Goal: Task Accomplishment & Management: Manage account settings

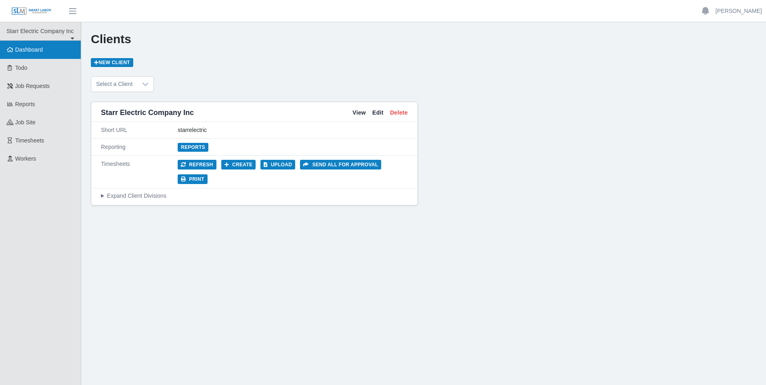
click at [40, 52] on span "Dashboard" at bounding box center [29, 49] width 28 height 6
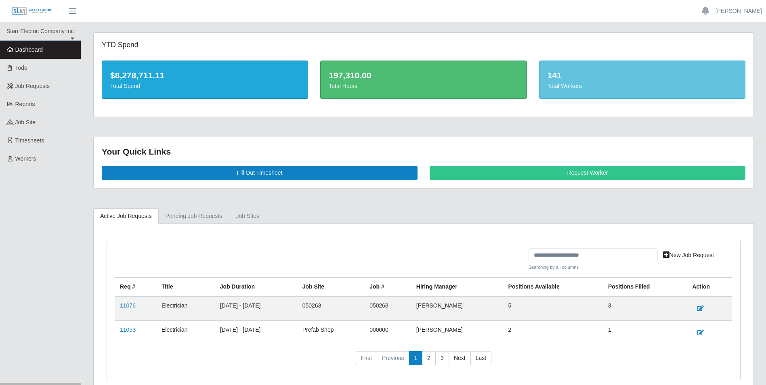
scroll to position [38, 0]
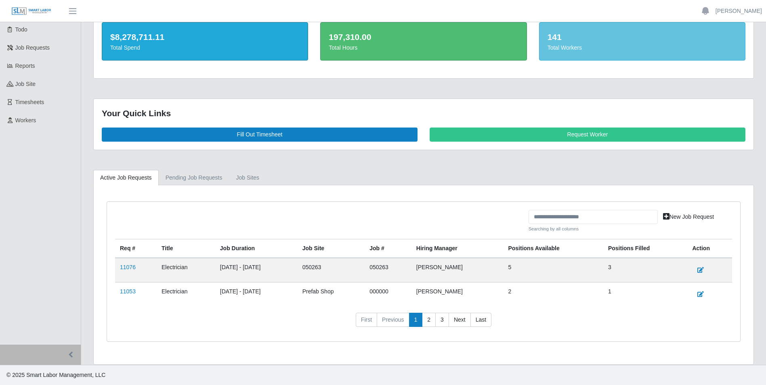
click at [120, 266] on link "11076" at bounding box center [128, 267] width 16 height 6
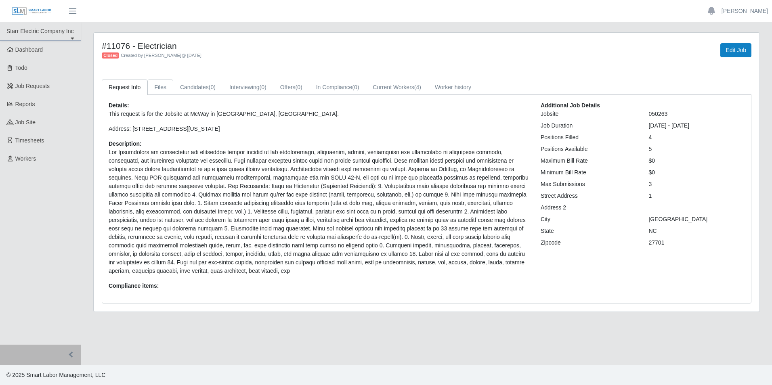
click at [156, 87] on link "Files" at bounding box center [160, 88] width 26 height 16
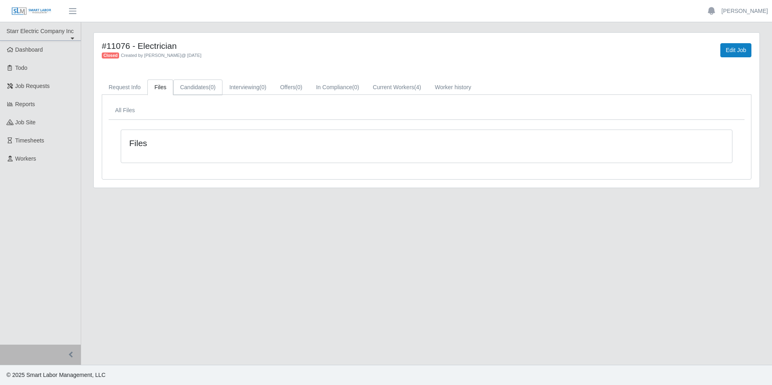
click at [181, 86] on link "Candidates (0)" at bounding box center [197, 88] width 49 height 16
click at [268, 85] on link "Interviewing (0)" at bounding box center [248, 88] width 51 height 16
drag, startPoint x: 300, startPoint y: 84, endPoint x: 328, endPoint y: 86, distance: 27.5
click at [300, 84] on span "(0)" at bounding box center [299, 87] width 7 height 6
click at [369, 78] on div "#11076 - Electrician Closed Created by Mark Unrue @ 08/25/2025 Edit Job Request…" at bounding box center [427, 111] width 666 height 156
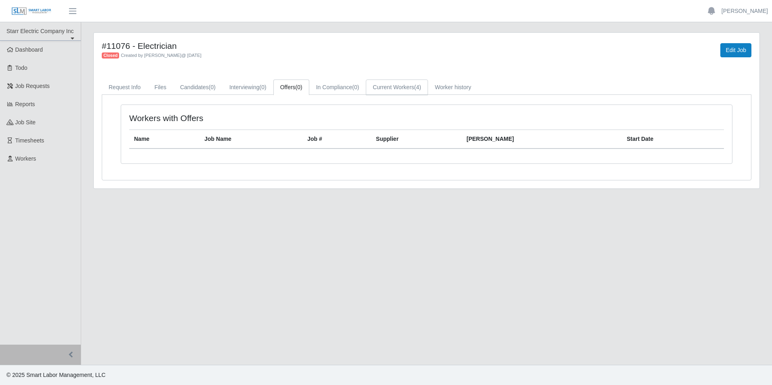
drag, startPoint x: 406, startPoint y: 90, endPoint x: 398, endPoint y: 94, distance: 8.7
click at [405, 92] on link "Current Workers (4)" at bounding box center [397, 88] width 62 height 16
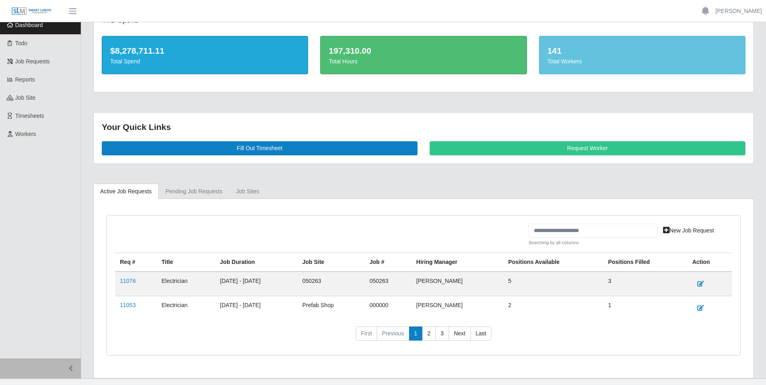
scroll to position [38, 0]
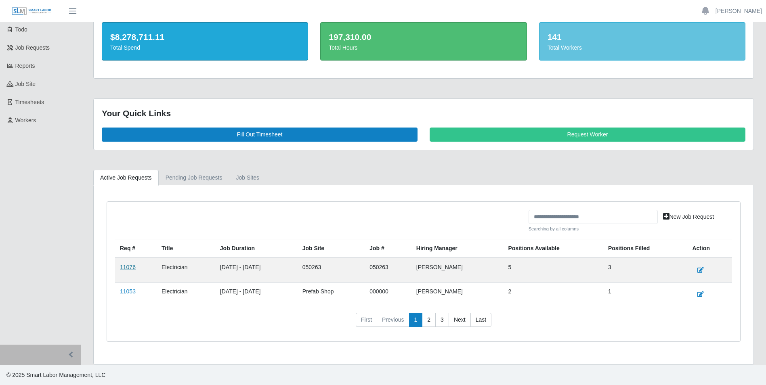
click at [123, 268] on link "11076" at bounding box center [128, 267] width 16 height 6
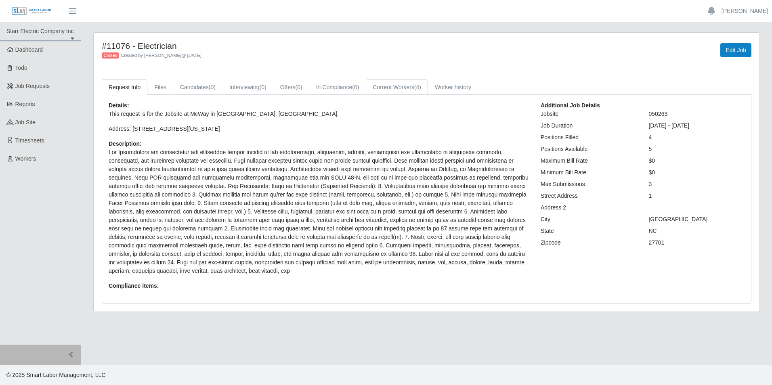
click at [397, 88] on link "Current Workers (4)" at bounding box center [397, 88] width 62 height 16
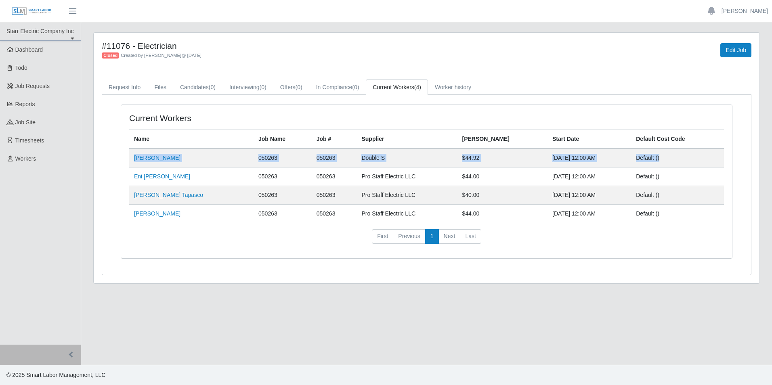
drag, startPoint x: 665, startPoint y: 160, endPoint x: 130, endPoint y: 159, distance: 535.1
click at [130, 168] on tr "Juan Carlos Sandoval 050263 050263 Double S $44.92 Sep 03, 2025 12:00 AM Defaul…" at bounding box center [426, 177] width 595 height 19
click at [48, 54] on link "Dashboard" at bounding box center [40, 50] width 81 height 18
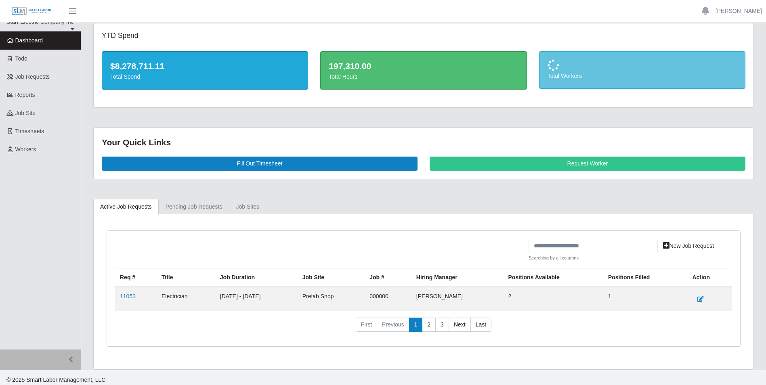
scroll to position [14, 0]
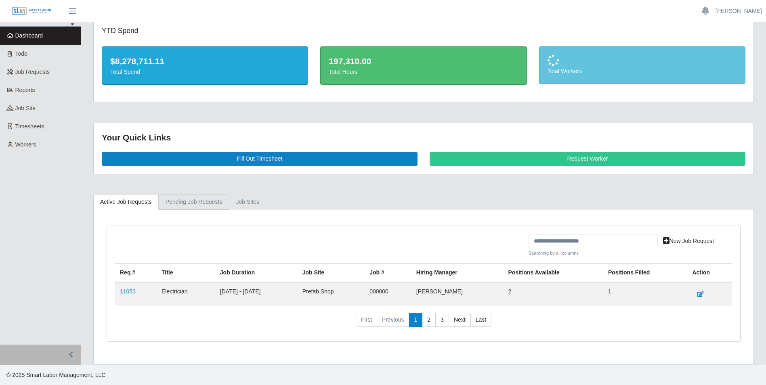
click at [198, 201] on link "Pending Job Requests" at bounding box center [194, 202] width 71 height 16
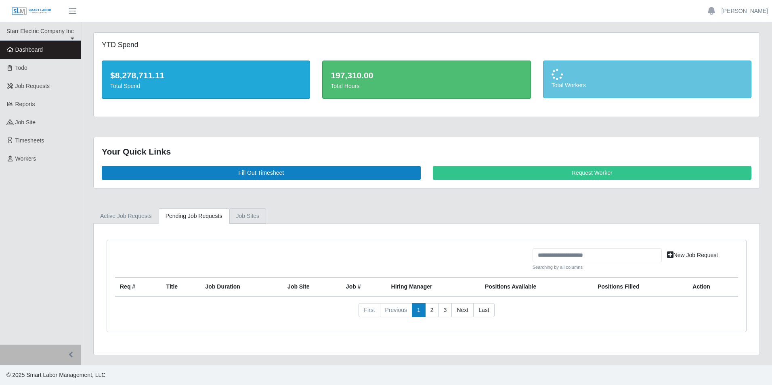
click at [243, 216] on link "job sites" at bounding box center [247, 216] width 37 height 16
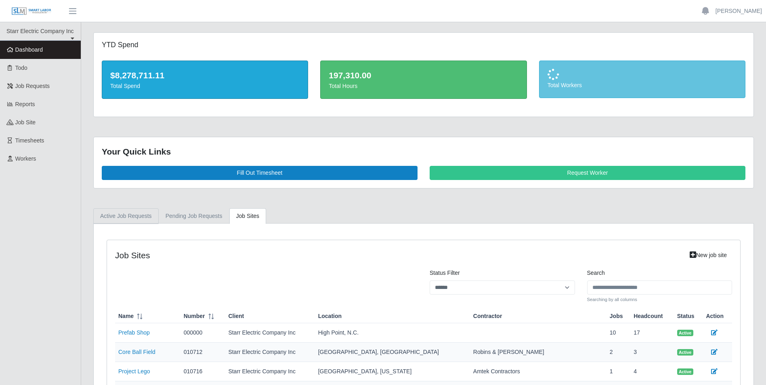
click at [110, 214] on link "Active Job Requests" at bounding box center [125, 216] width 65 height 16
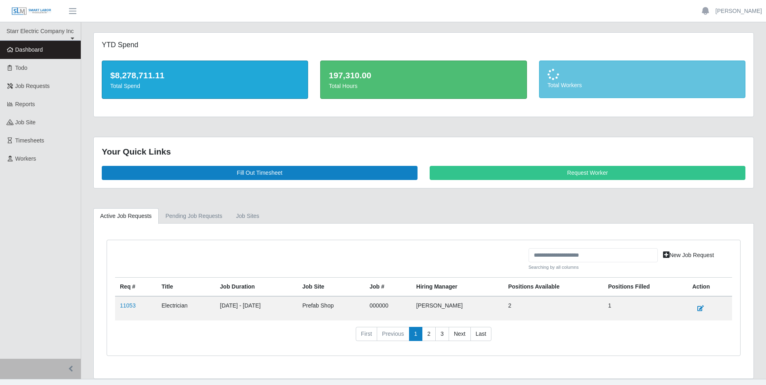
scroll to position [14, 0]
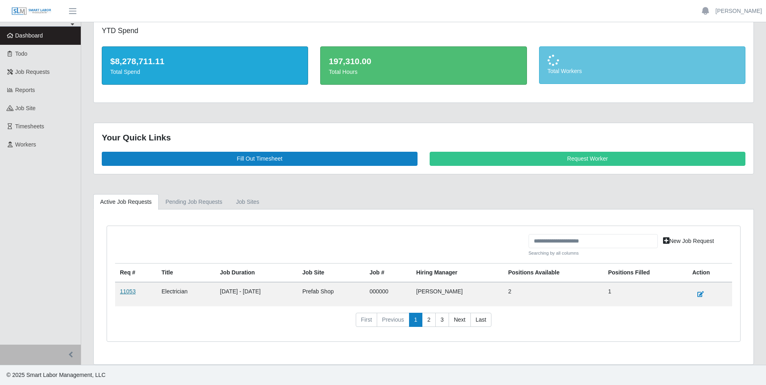
click at [128, 294] on link "11053" at bounding box center [128, 291] width 16 height 6
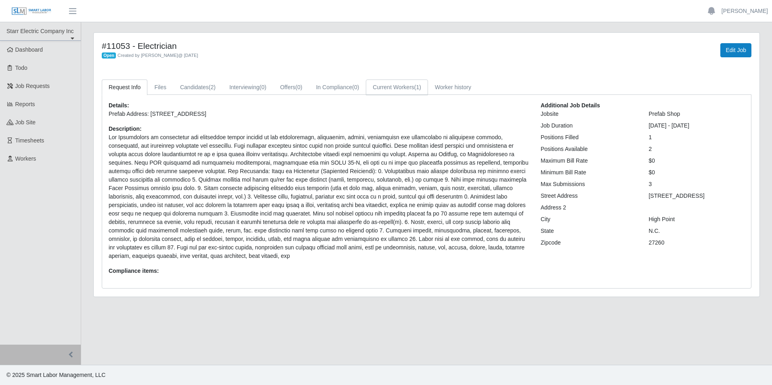
click at [404, 89] on link "Current Workers (1)" at bounding box center [397, 88] width 62 height 16
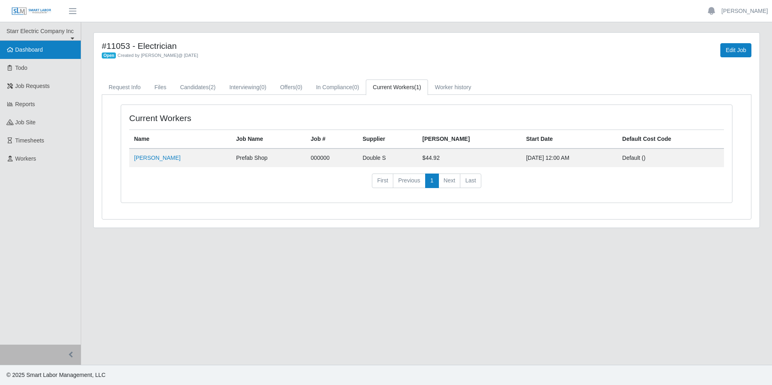
click at [34, 53] on span "Dashboard" at bounding box center [29, 49] width 28 height 6
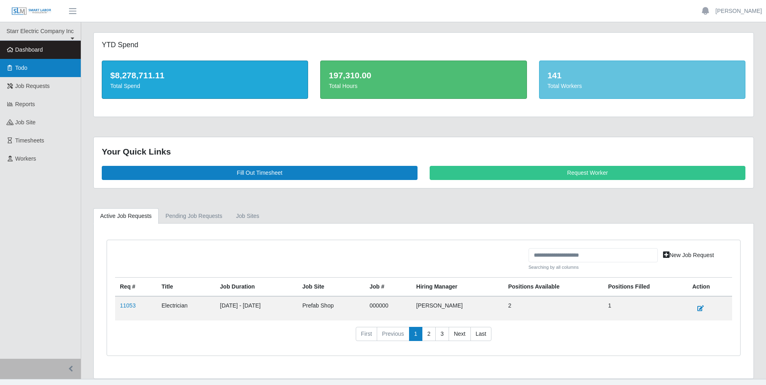
click at [22, 68] on span "Todo" at bounding box center [21, 68] width 12 height 6
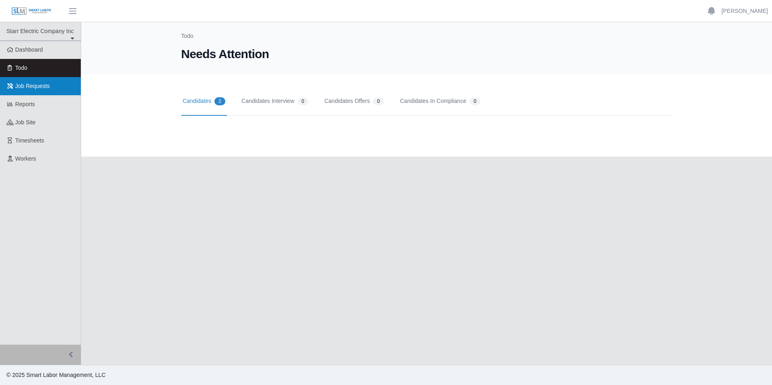
click at [28, 84] on span "Job Requests" at bounding box center [32, 86] width 35 height 6
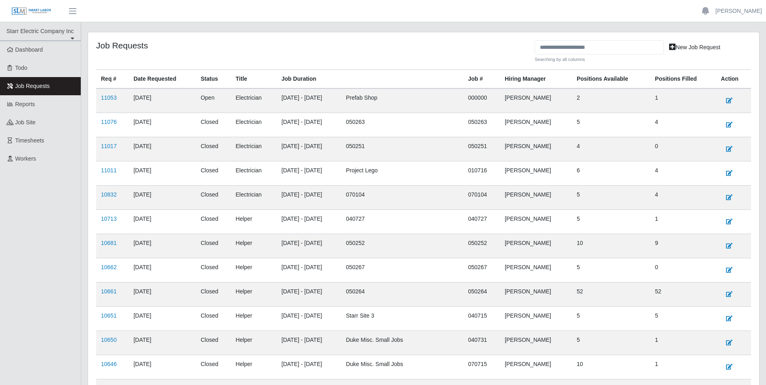
click at [38, 83] on span "Job Requests" at bounding box center [32, 86] width 35 height 6
click at [38, 74] on link "Todo" at bounding box center [40, 68] width 81 height 18
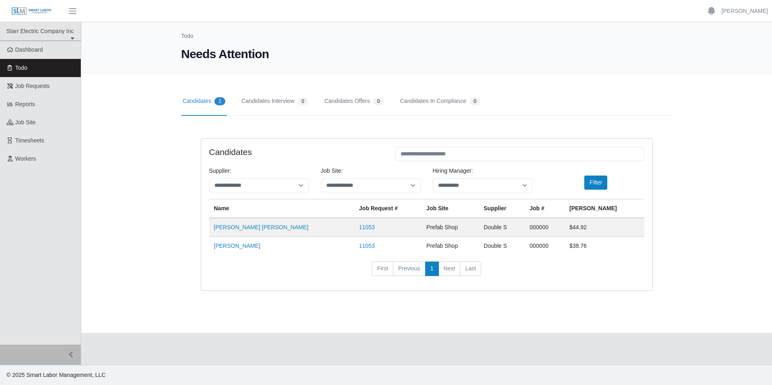
click at [195, 105] on link "Candidates 2" at bounding box center [204, 101] width 46 height 29
click at [430, 99] on link "Candidates In Compliance 0" at bounding box center [441, 101] width 84 height 29
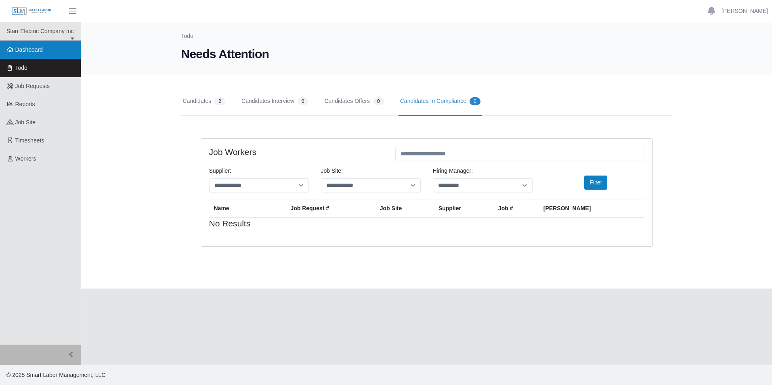
click at [39, 51] on span "Dashboard" at bounding box center [29, 49] width 28 height 6
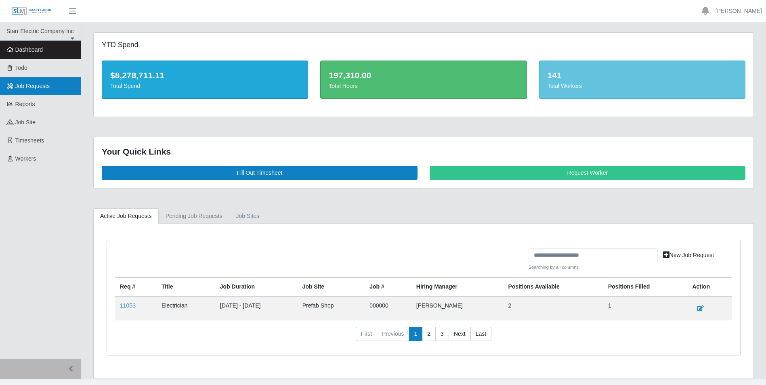
click at [28, 89] on span "Job Requests" at bounding box center [32, 86] width 35 height 6
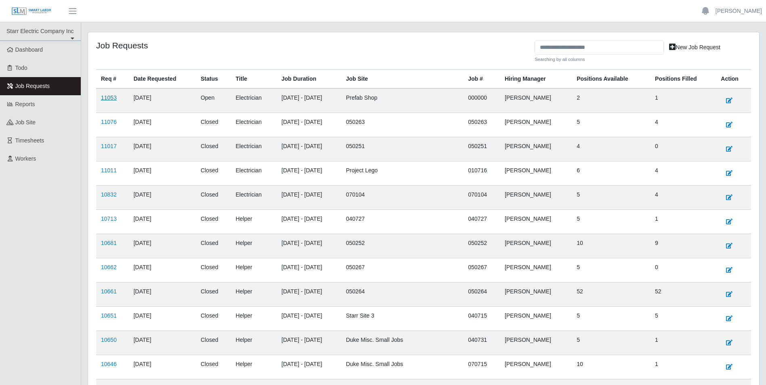
click at [105, 95] on link "11053" at bounding box center [109, 98] width 16 height 6
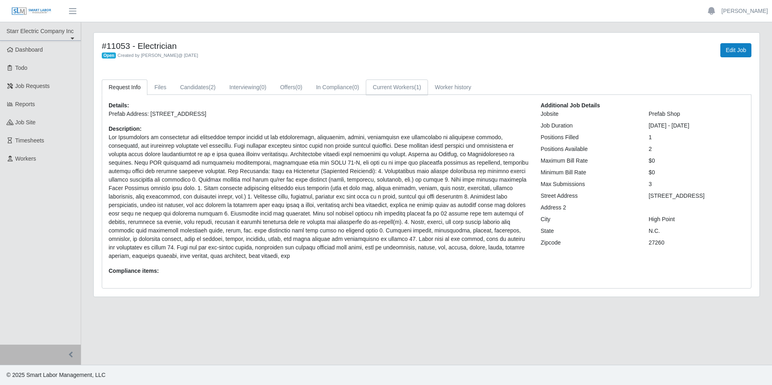
click at [419, 86] on span "(1)" at bounding box center [417, 87] width 7 height 6
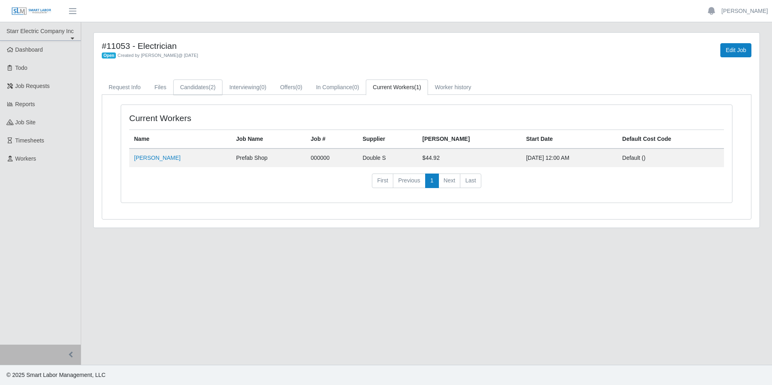
click at [196, 90] on link "Candidates (2)" at bounding box center [197, 88] width 49 height 16
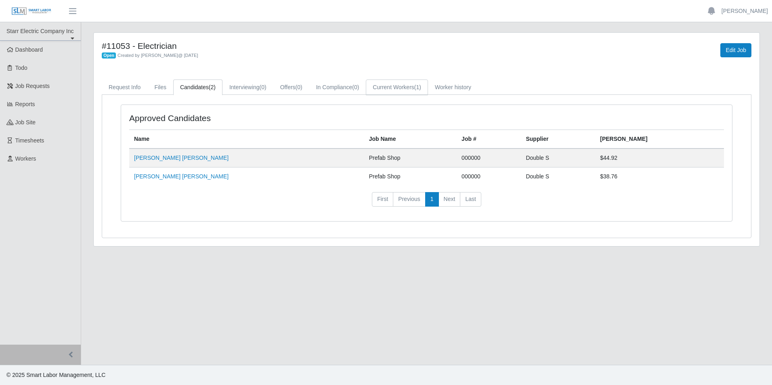
click at [406, 88] on link "Current Workers (1)" at bounding box center [397, 88] width 62 height 16
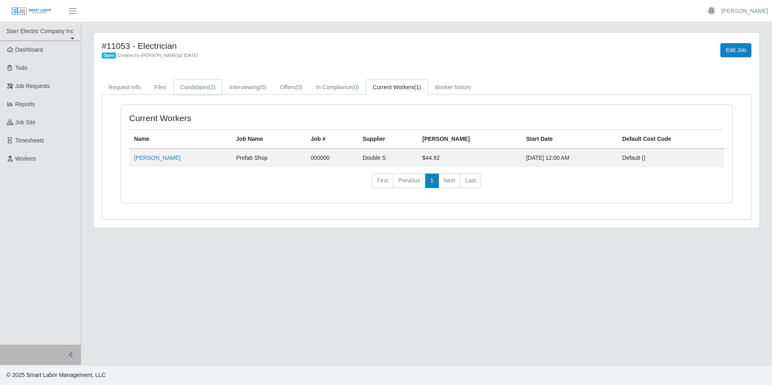
click at [193, 80] on link "Candidates (2)" at bounding box center [197, 88] width 49 height 16
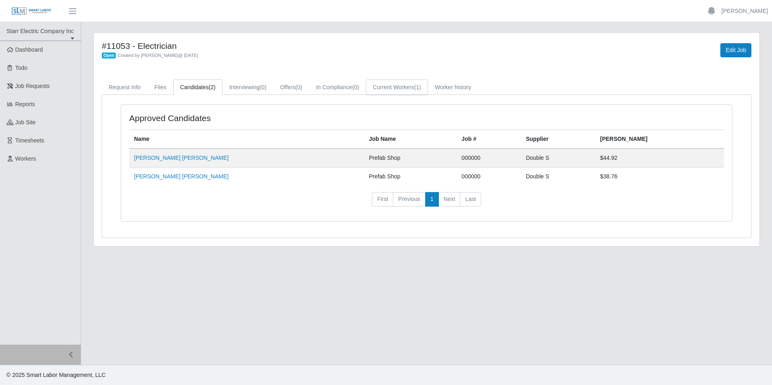
click at [390, 86] on link "Current Workers (1)" at bounding box center [397, 88] width 62 height 16
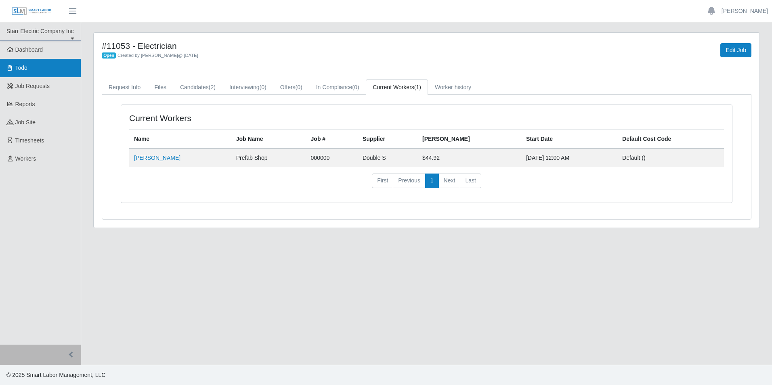
click at [25, 72] on link "Todo" at bounding box center [40, 68] width 81 height 18
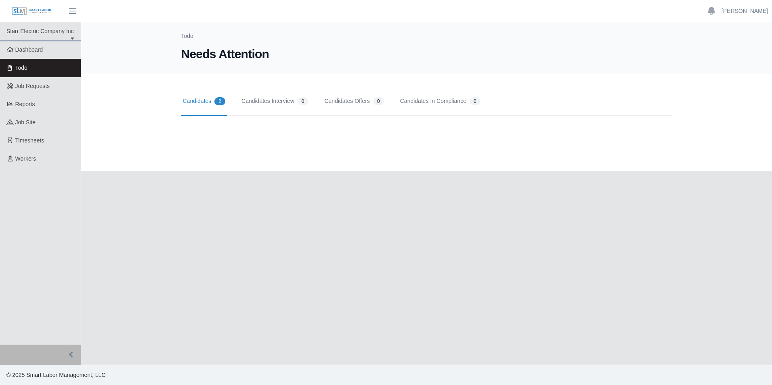
click at [214, 101] on link "Candidates 2" at bounding box center [204, 101] width 46 height 29
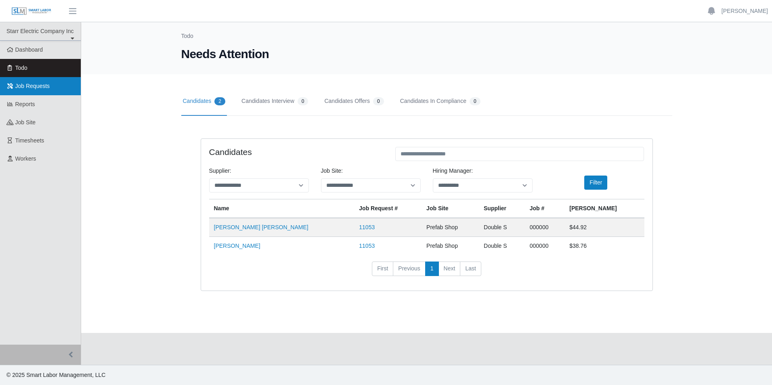
click at [21, 88] on span "Job Requests" at bounding box center [32, 86] width 35 height 6
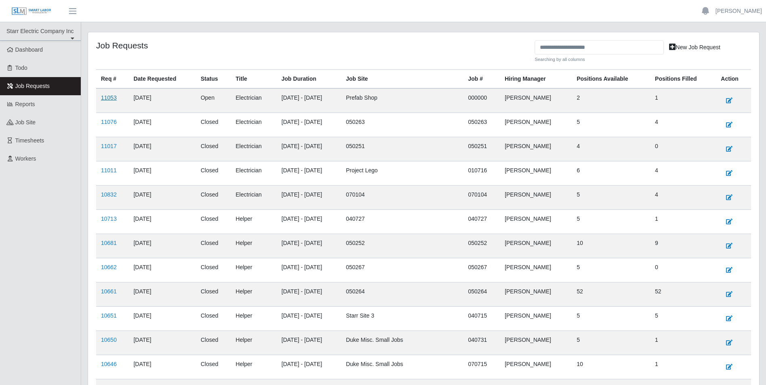
click at [108, 99] on link "11053" at bounding box center [109, 98] width 16 height 6
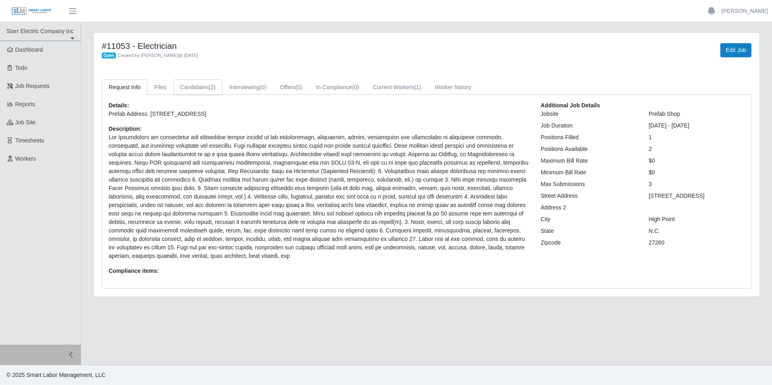
click at [199, 88] on link "Candidates (2)" at bounding box center [197, 88] width 49 height 16
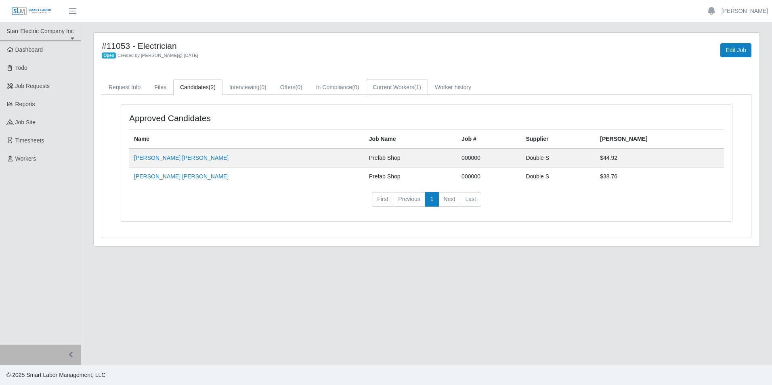
click at [401, 88] on link "Current Workers (1)" at bounding box center [397, 88] width 62 height 16
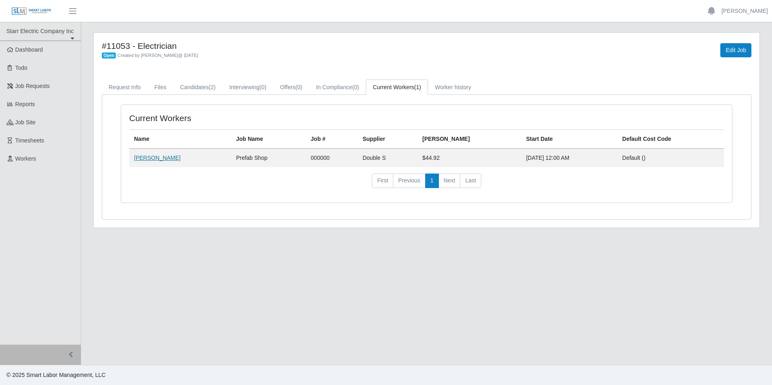
click at [161, 158] on link "Carlos Mancillas" at bounding box center [157, 158] width 46 height 6
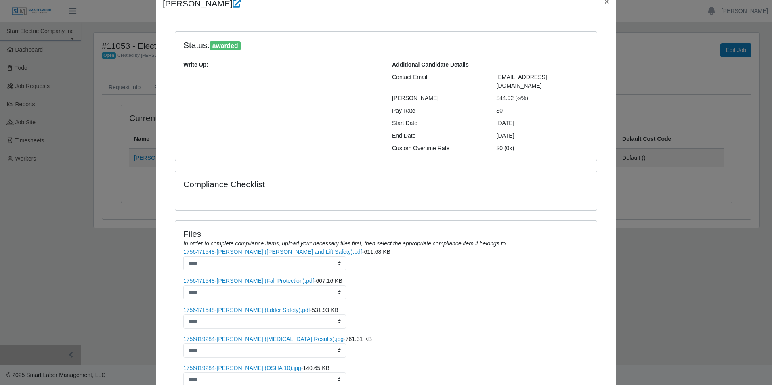
scroll to position [105, 0]
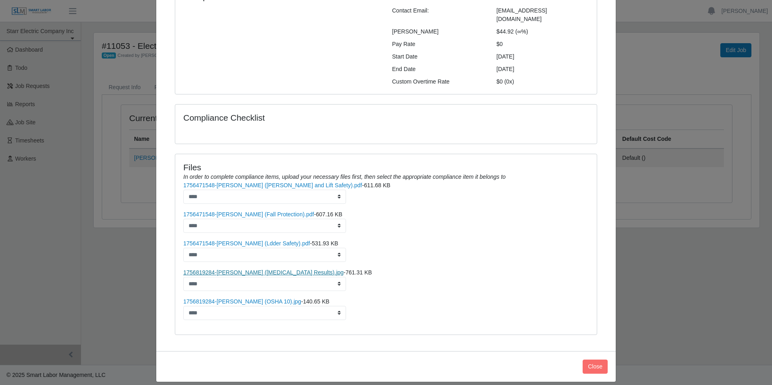
click at [231, 269] on link "1756819284-Carlos Mancillas Jr (Drug Test Results).jpg" at bounding box center [263, 272] width 160 height 6
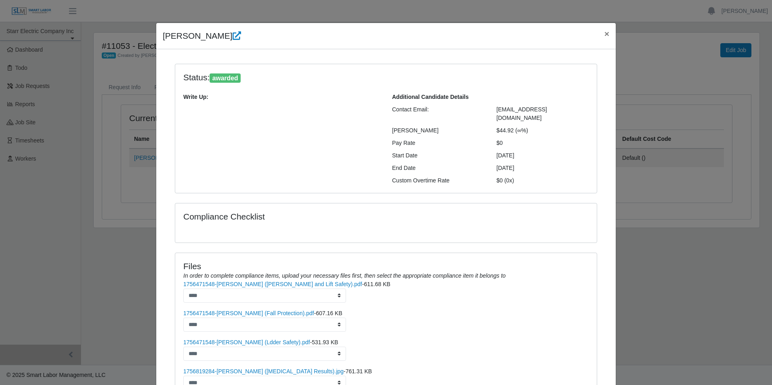
scroll to position [0, 0]
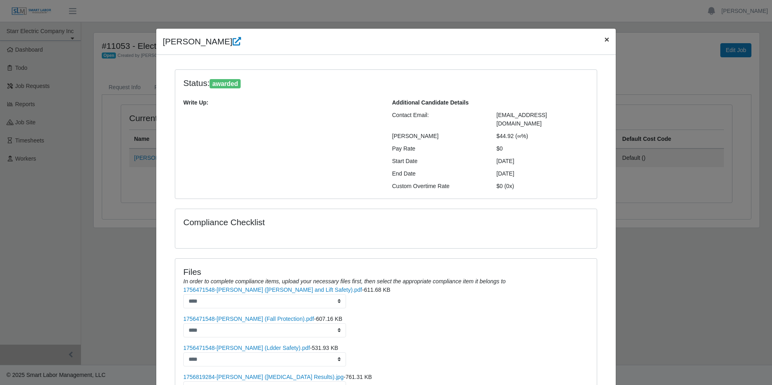
click at [605, 39] on span "×" at bounding box center [607, 39] width 5 height 9
